Goal: Navigation & Orientation: Find specific page/section

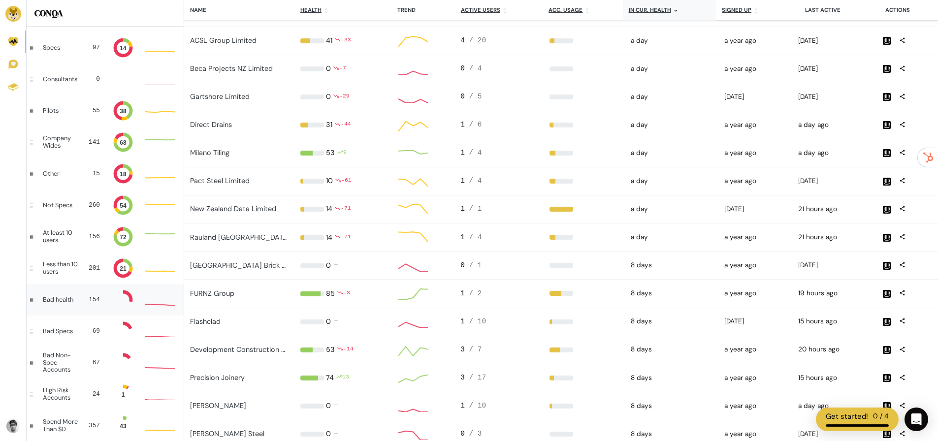
scroll to position [5, 22]
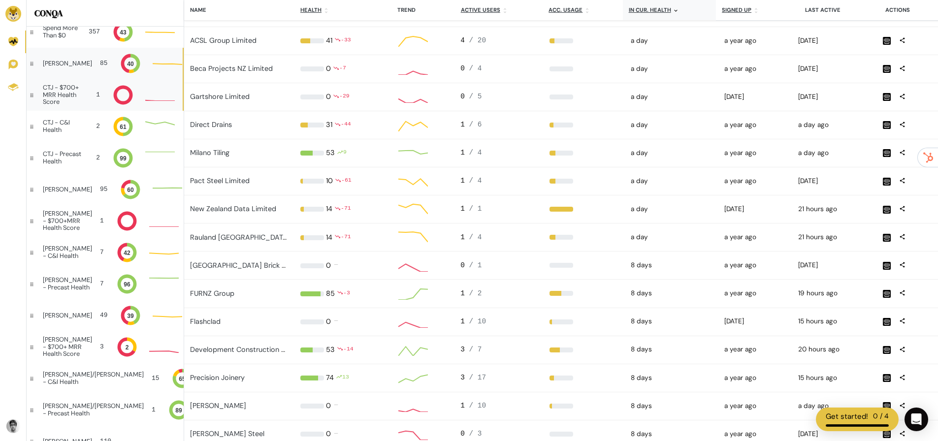
click at [52, 103] on div "CTJ - $700+ MRR Health Score" at bounding box center [64, 94] width 42 height 21
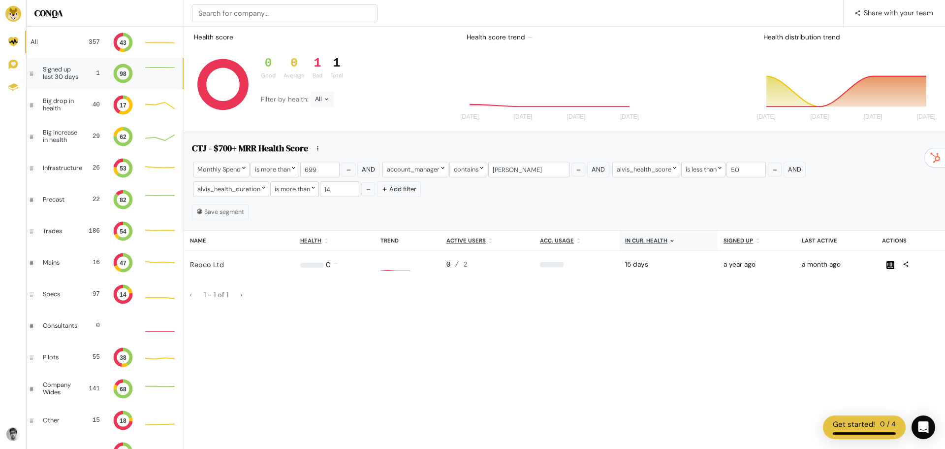
click at [58, 85] on div "Signed up last 30 days 1 98 Good: 1 Good: 1 Good: 1" at bounding box center [105, 74] width 156 height 32
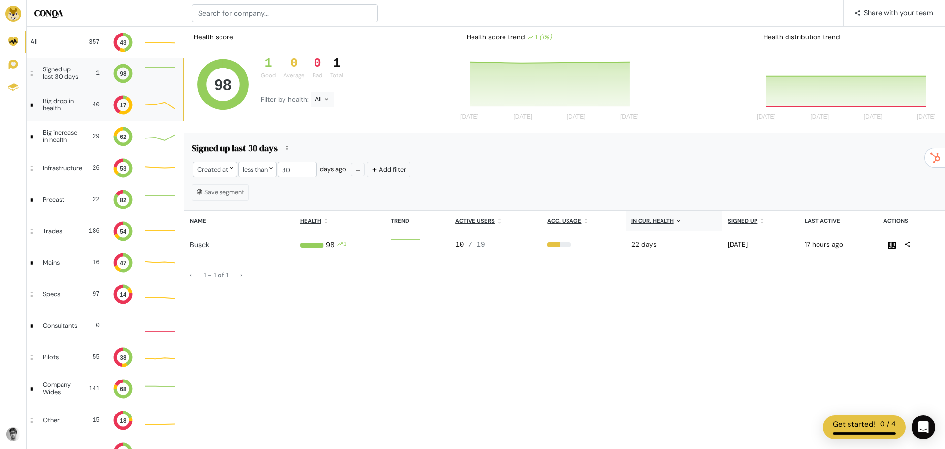
click at [51, 103] on div "Big drop in health" at bounding box center [61, 105] width 37 height 14
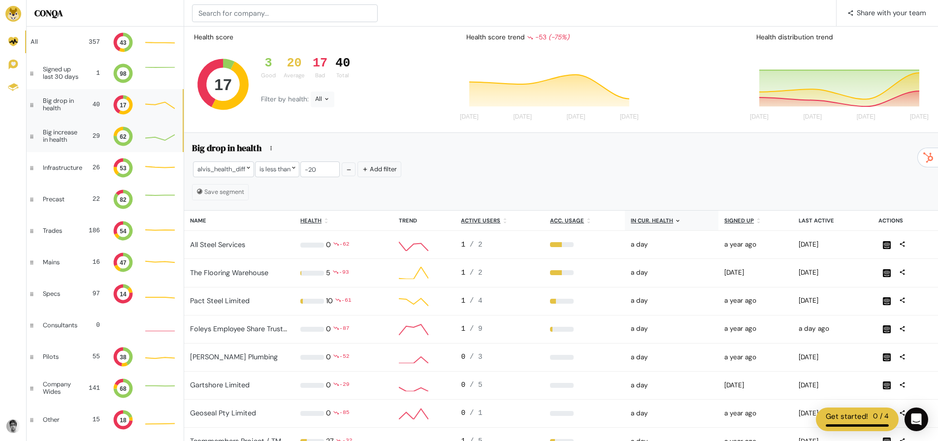
click at [69, 139] on div "Big increase in health" at bounding box center [62, 136] width 39 height 14
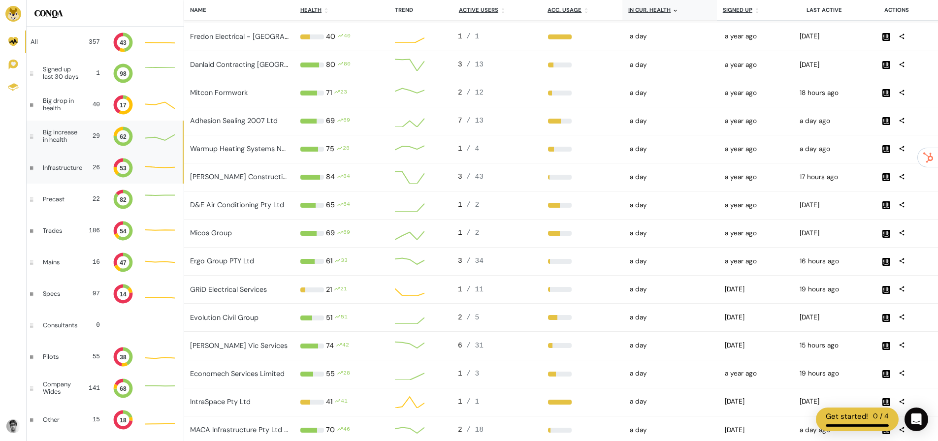
click at [79, 171] on div "Infrastructure" at bounding box center [62, 167] width 39 height 7
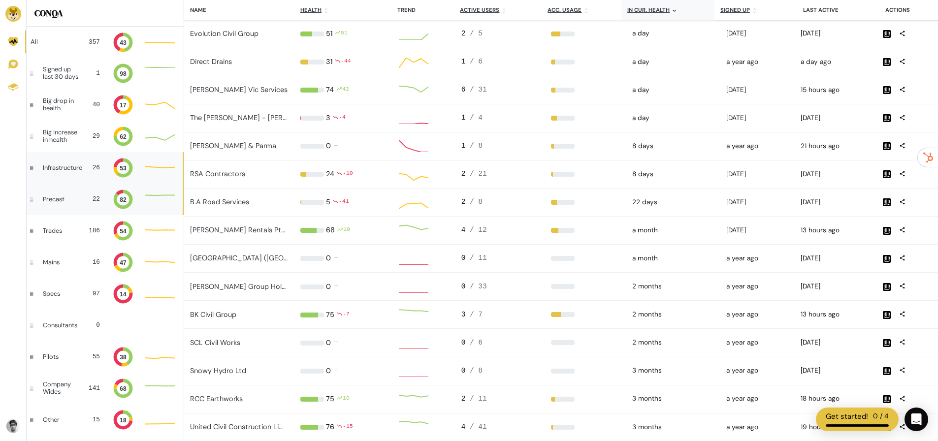
click at [75, 200] on div "Precast 22 82 Good: 19 Good: 19 Good: 19 82" at bounding box center [105, 200] width 156 height 32
